Goal: Ask a question

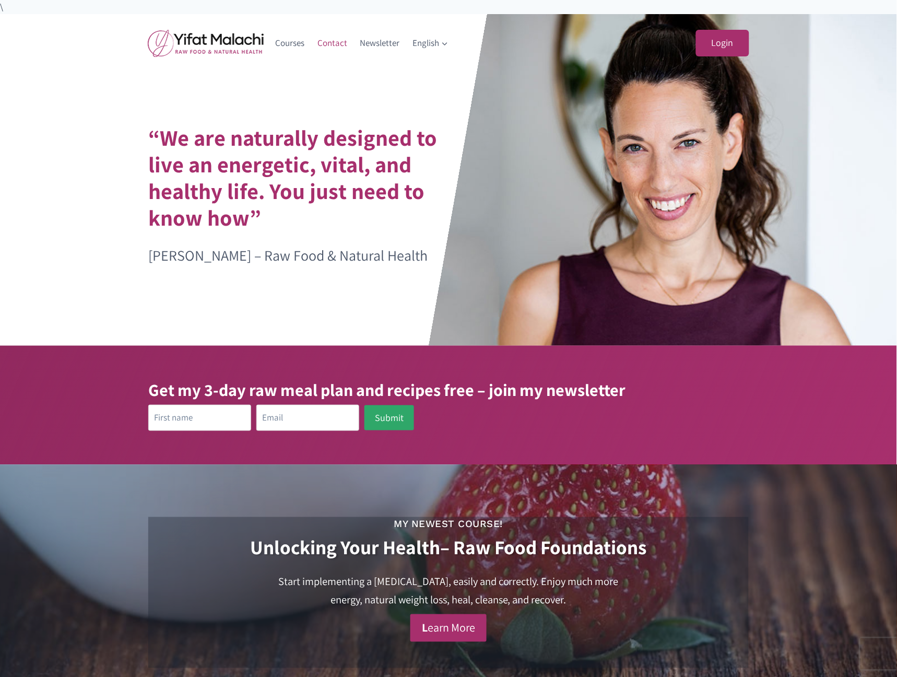
click at [334, 43] on link "Contact" at bounding box center [332, 42] width 43 height 25
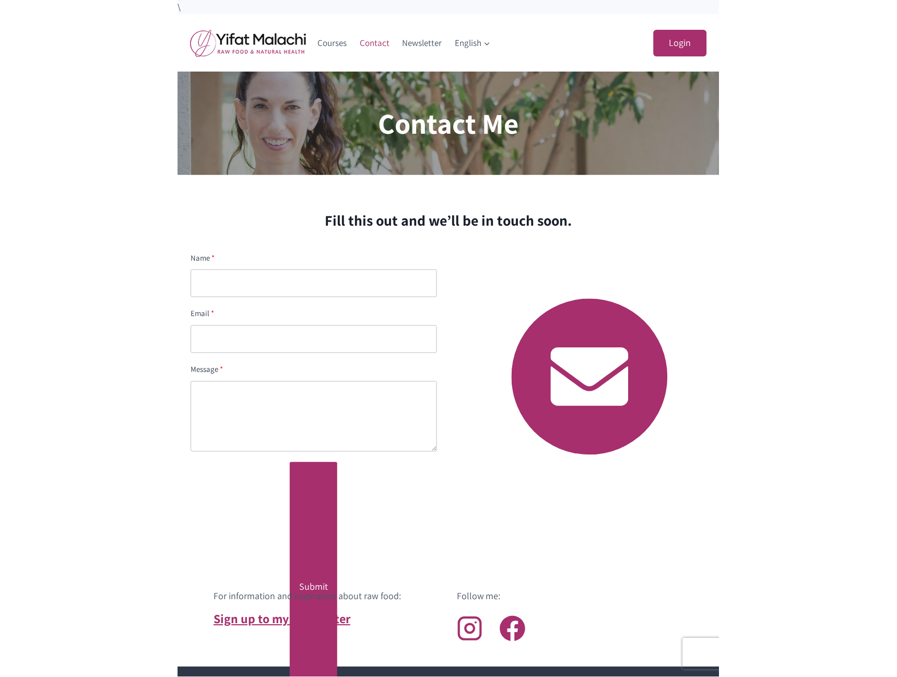
scroll to position [32, 0]
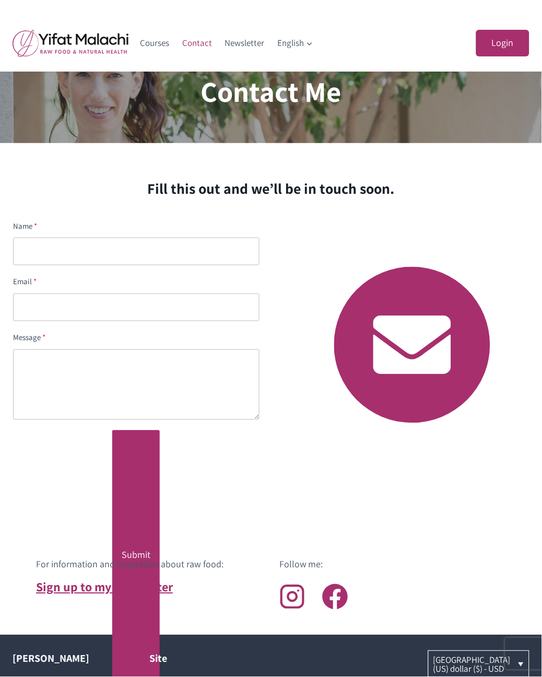
click at [279, 459] on div "Name Email Message Submit Thank you, your message has been sent. There has been…" at bounding box center [271, 345] width 542 height 276
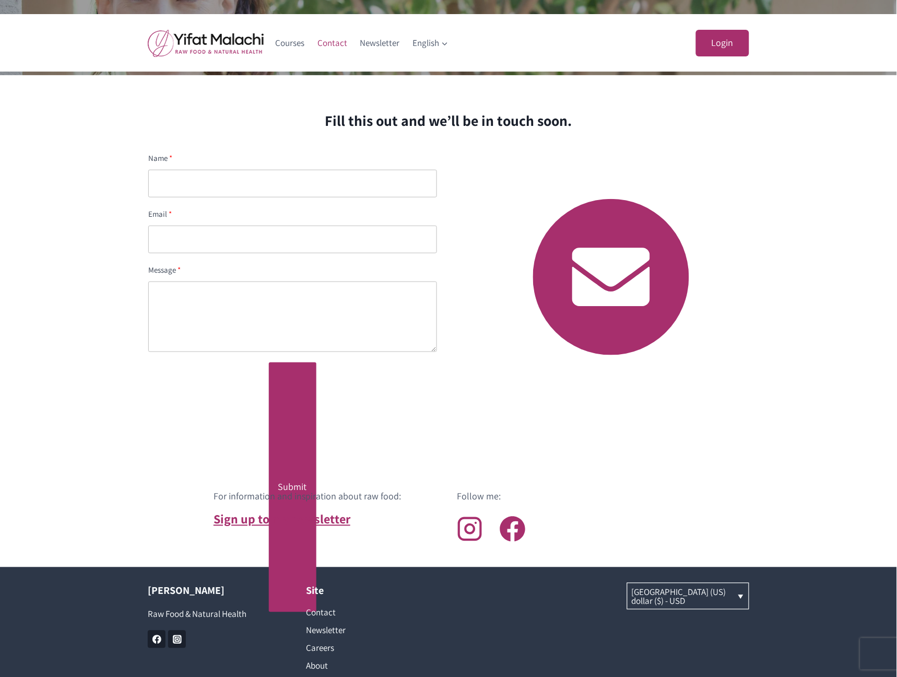
scroll to position [0, 0]
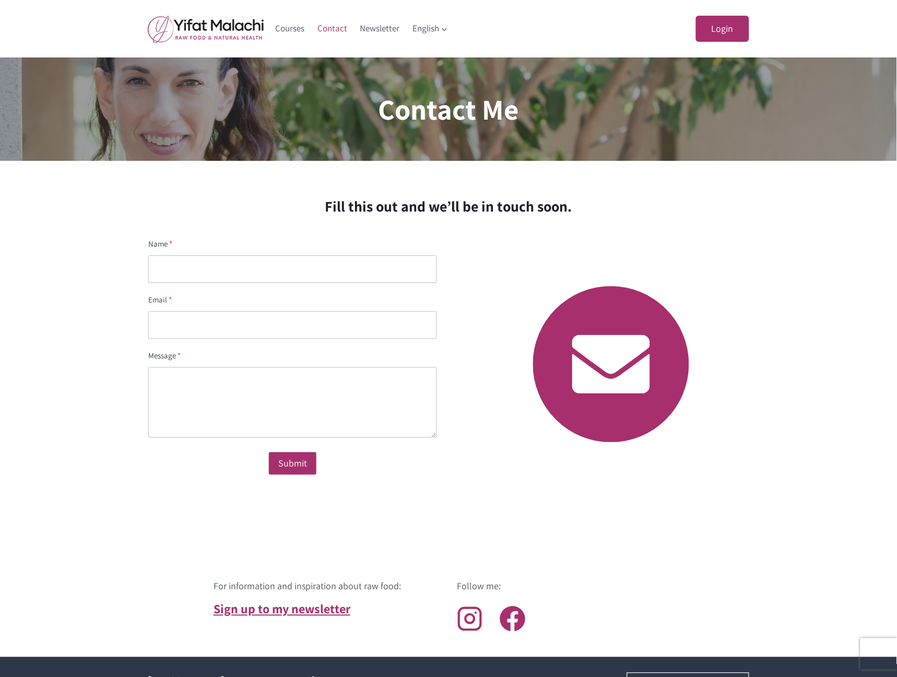
scroll to position [227, 0]
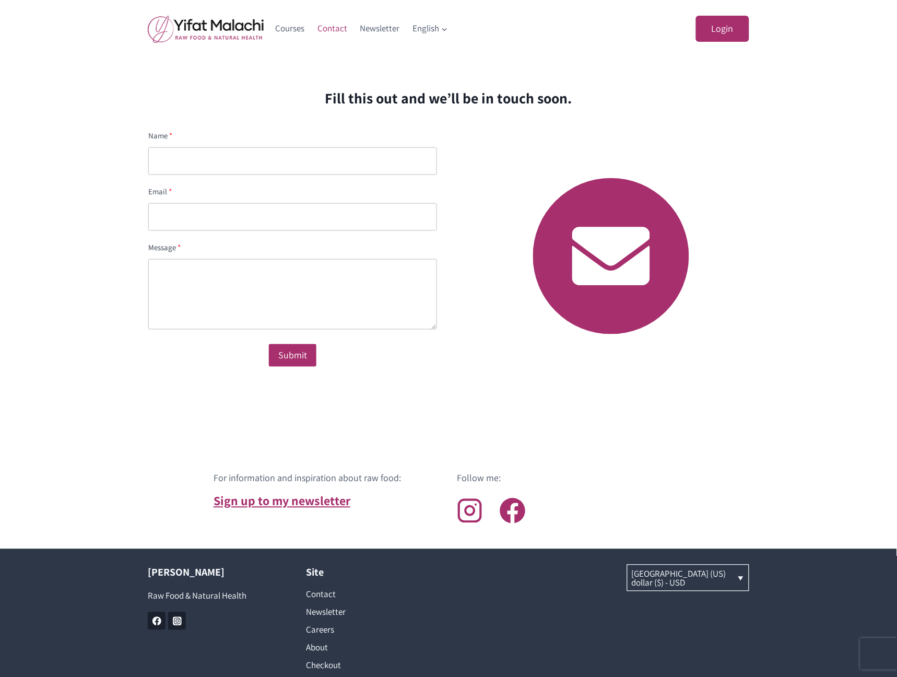
scroll to position [155, 0]
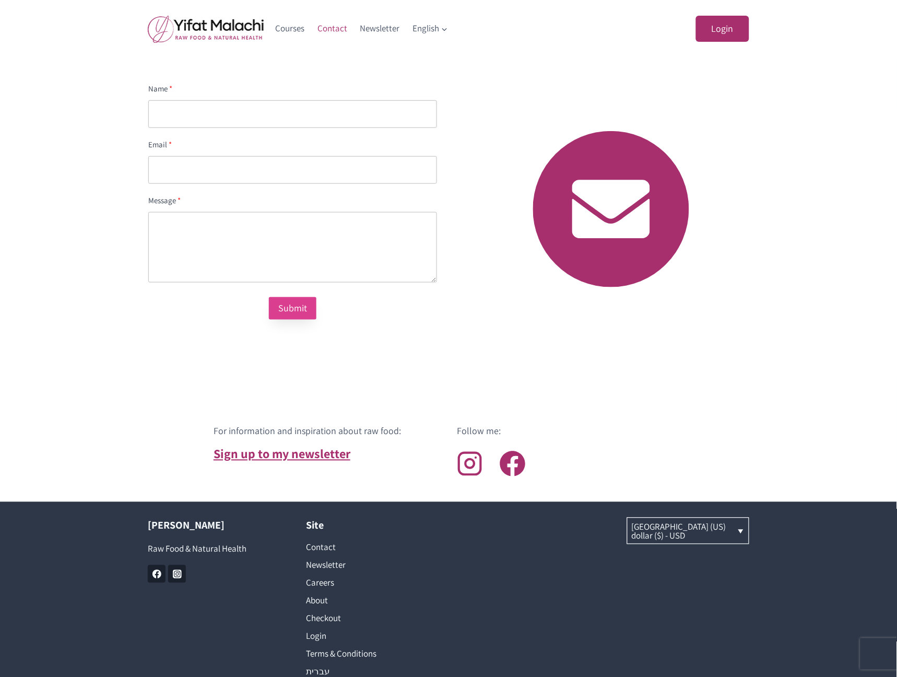
click at [294, 314] on div "Submit" at bounding box center [292, 308] width 29 height 15
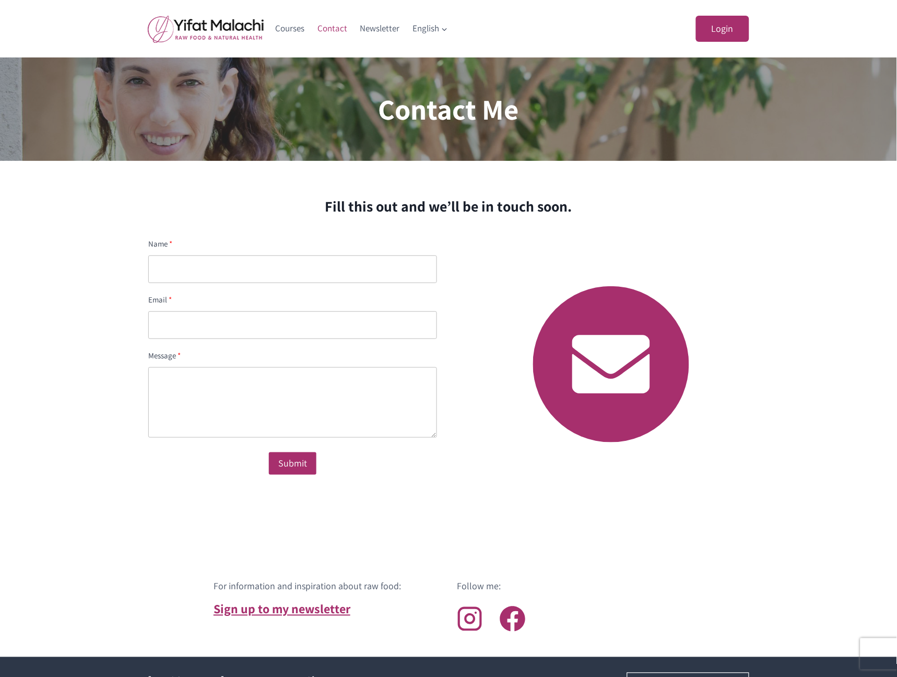
scroll to position [227, 0]
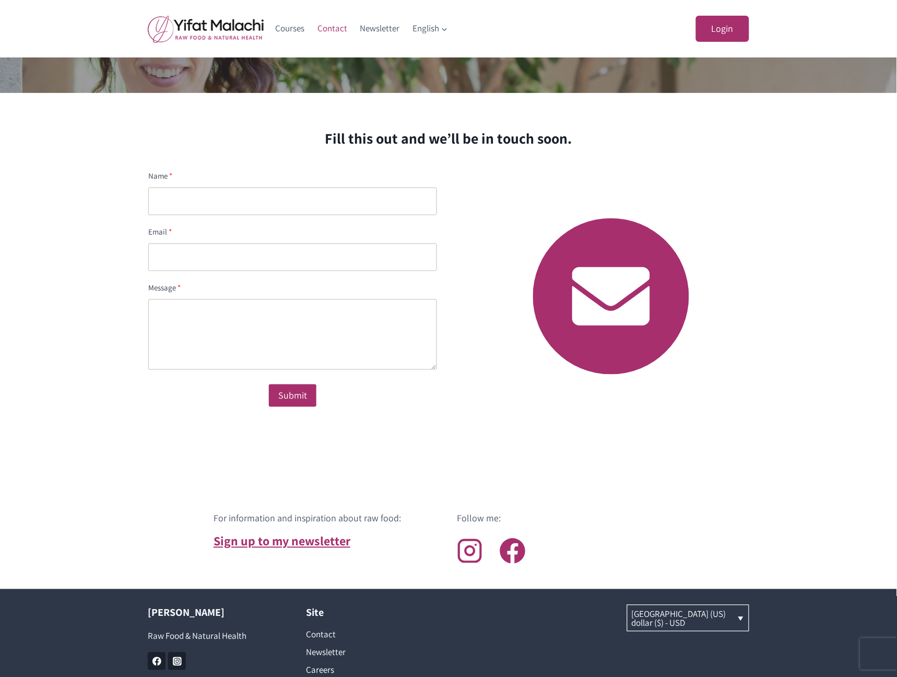
scroll to position [227, 0]
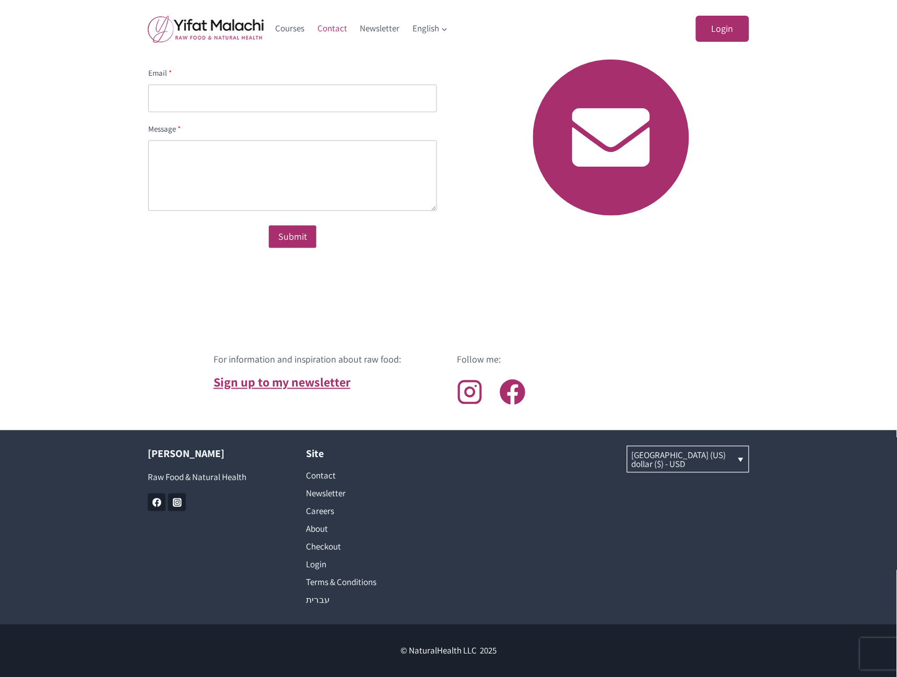
click at [805, 263] on div "Name Email Message Submit Thank you, your message has been sent. There has been…" at bounding box center [448, 138] width 897 height 280
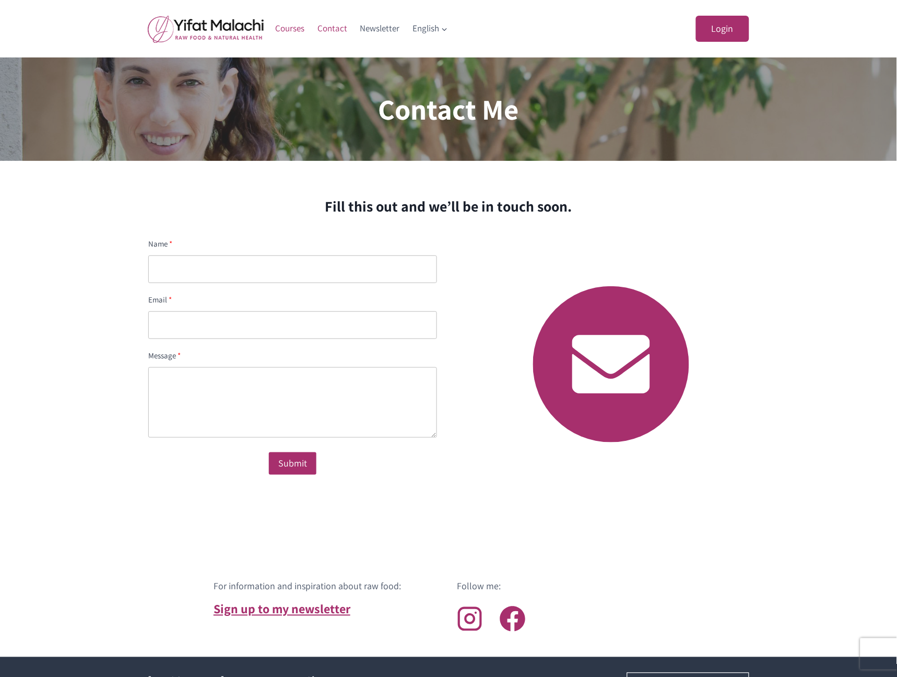
click at [289, 31] on link "Courses" at bounding box center [290, 28] width 42 height 25
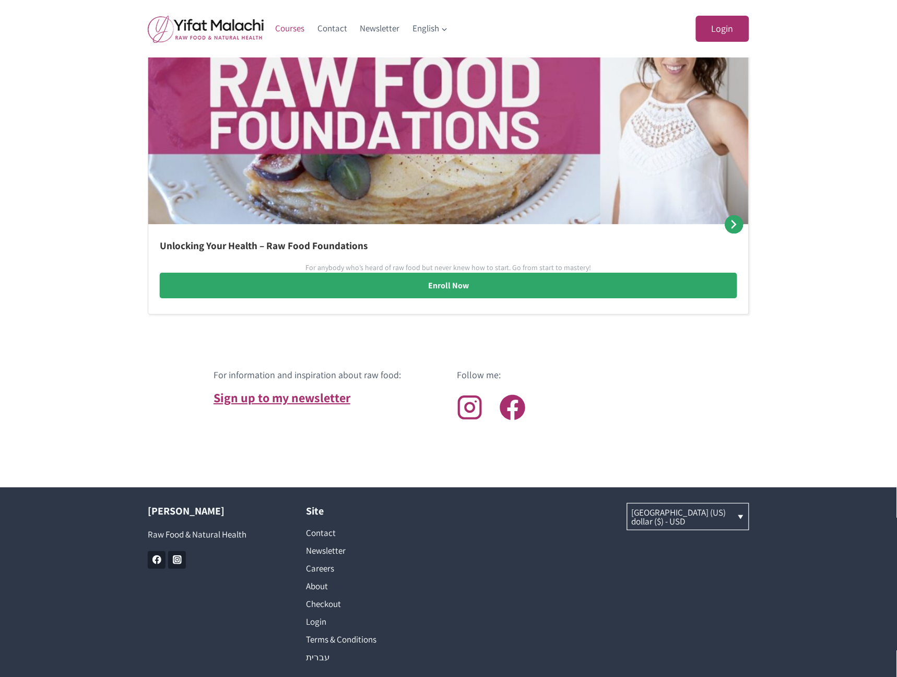
scroll to position [719, 0]
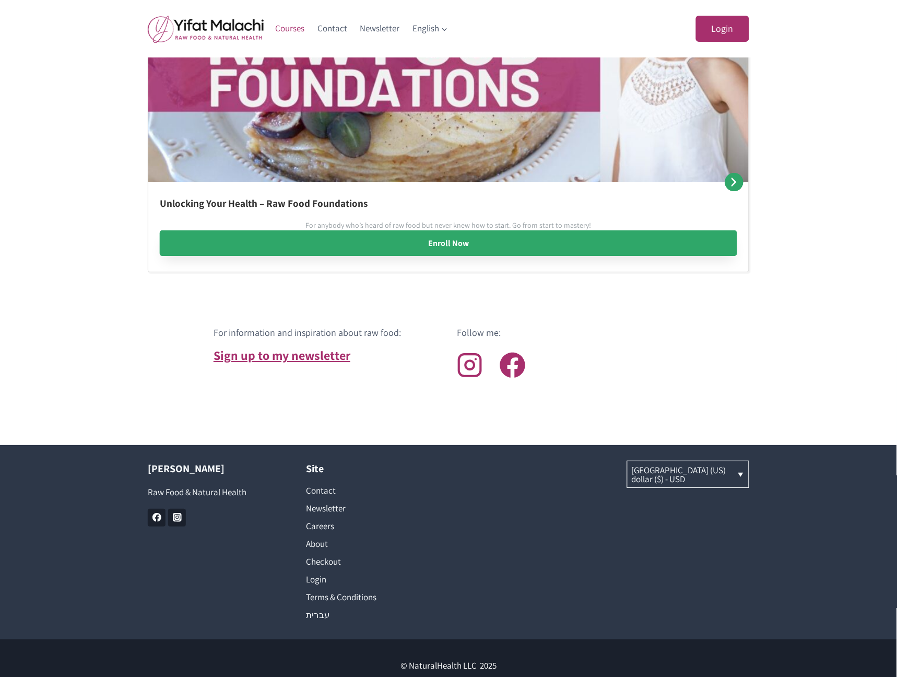
click at [472, 240] on link "Enroll Now" at bounding box center [448, 243] width 577 height 26
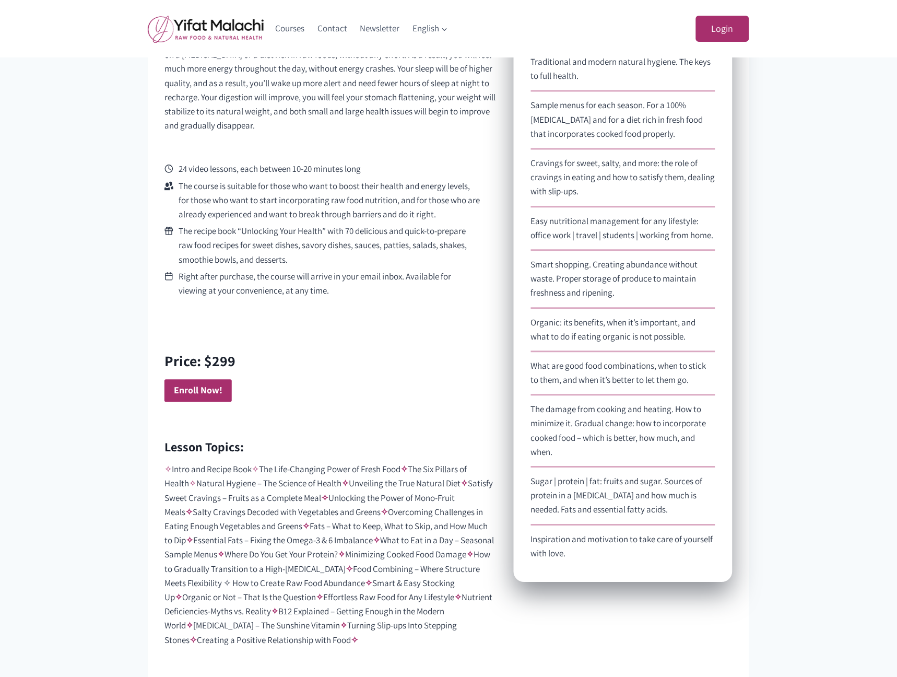
scroll to position [487, 0]
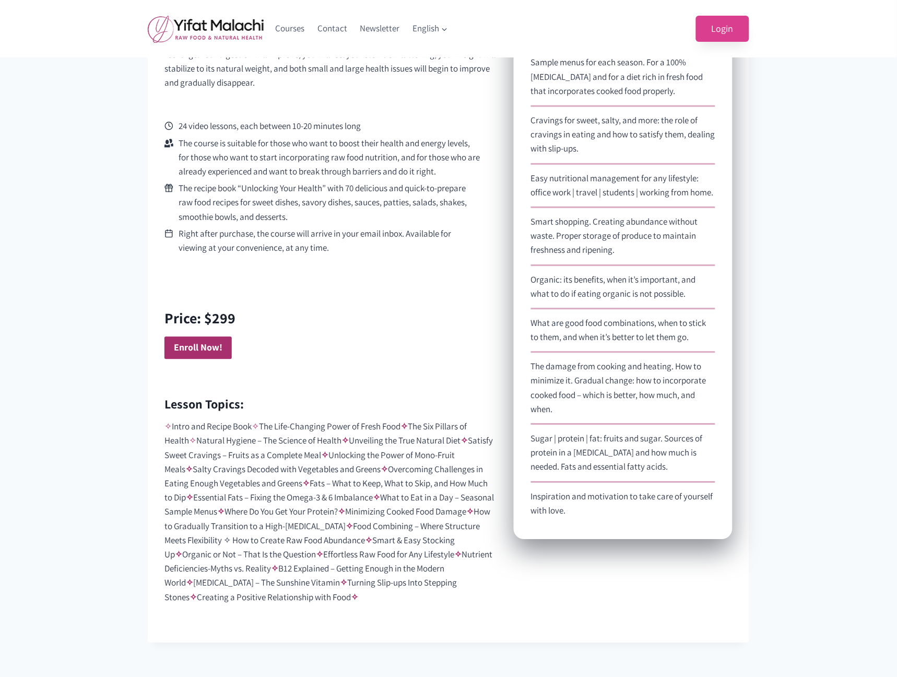
click at [724, 22] on link "Login" at bounding box center [722, 29] width 53 height 27
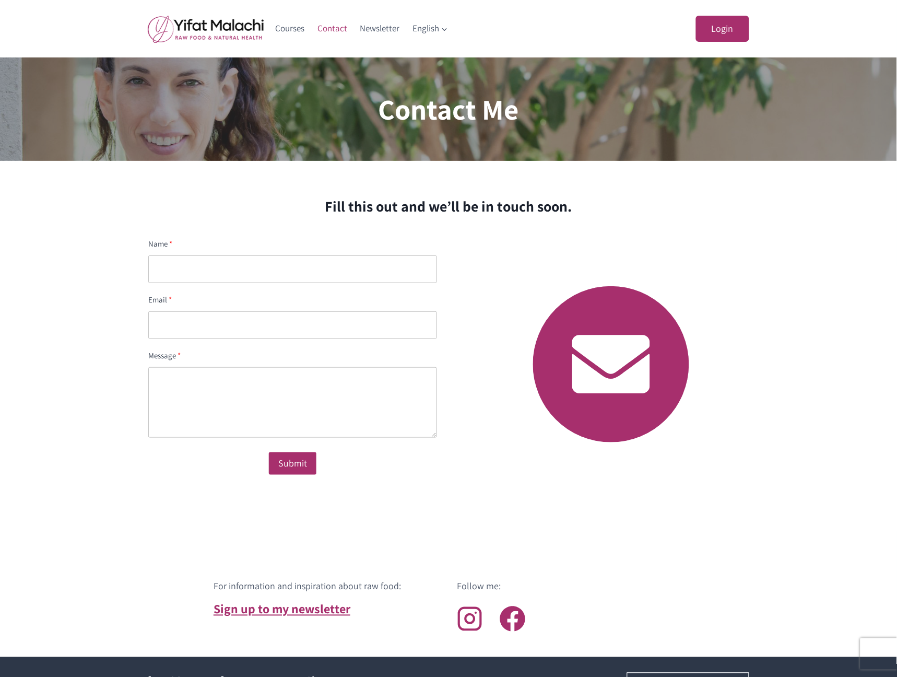
click at [518, 286] on div at bounding box center [610, 364] width 301 height 280
click at [777, 222] on div "Contact Me Fill this out and we’ll be in touch soon. Name Email Message Submit …" at bounding box center [448, 356] width 897 height 599
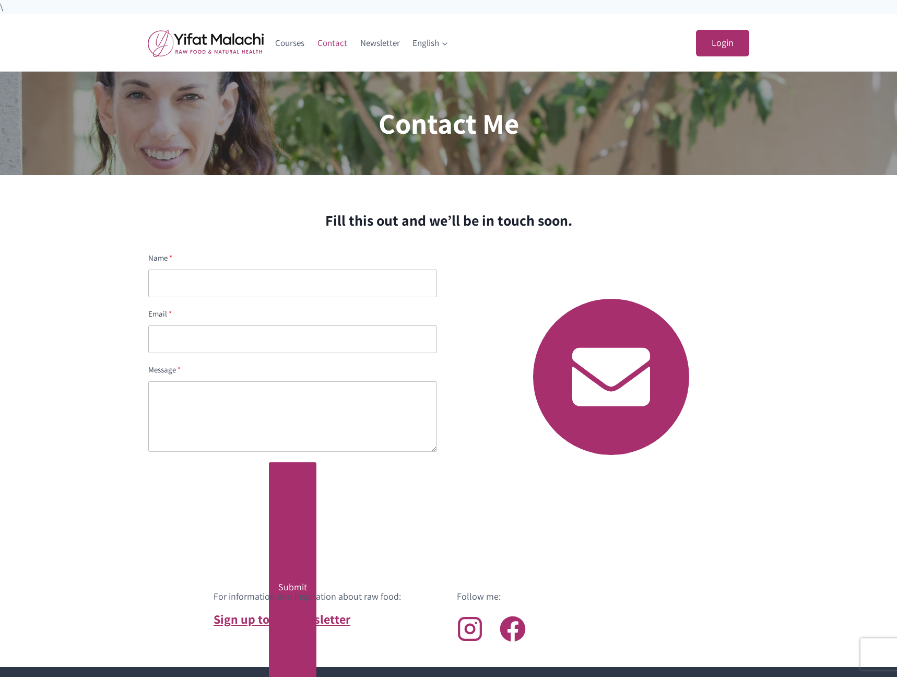
scroll to position [14, 0]
